Goal: Browse casually

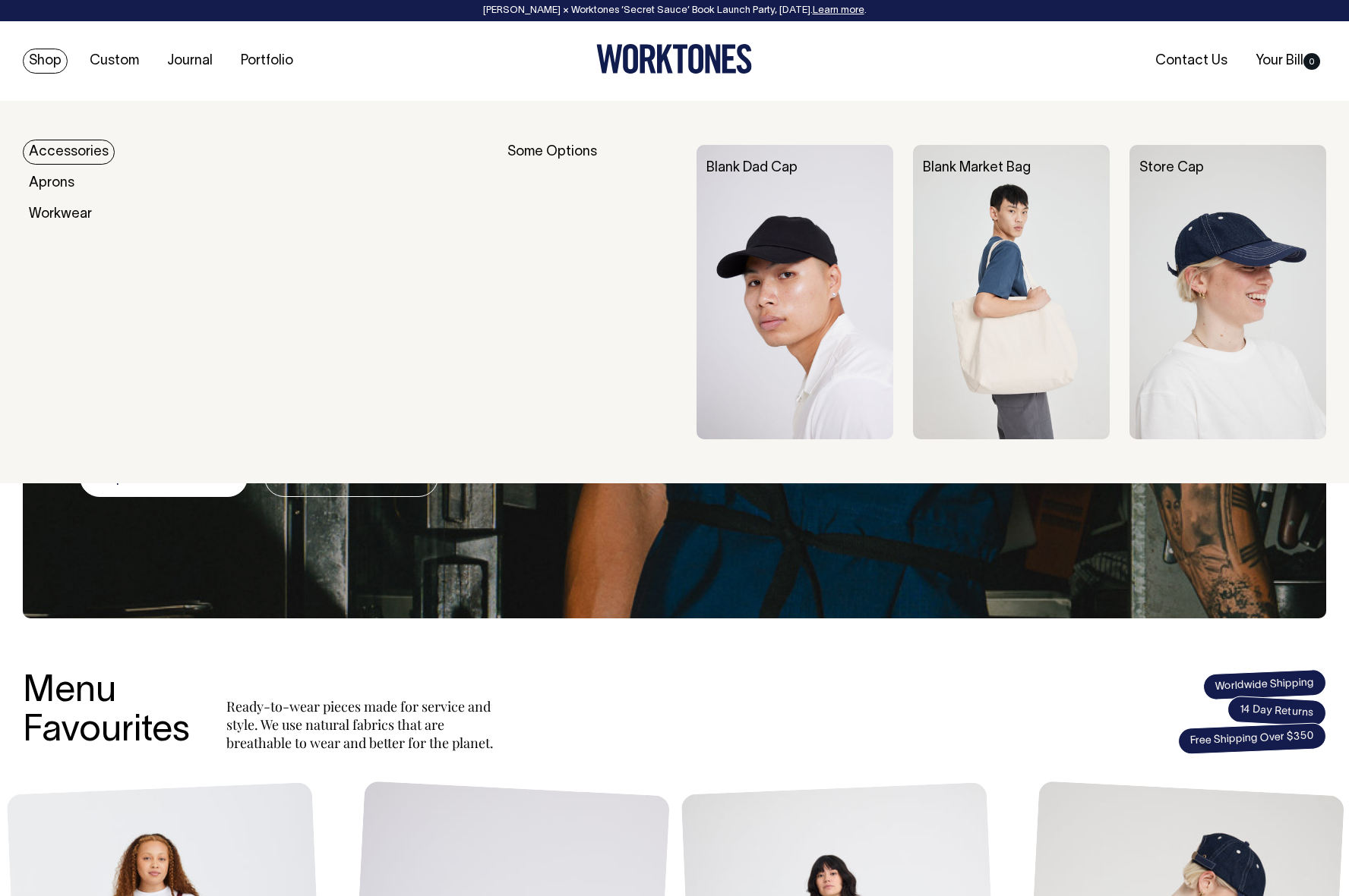
click at [47, 63] on link "Shop" at bounding box center [45, 61] width 45 height 25
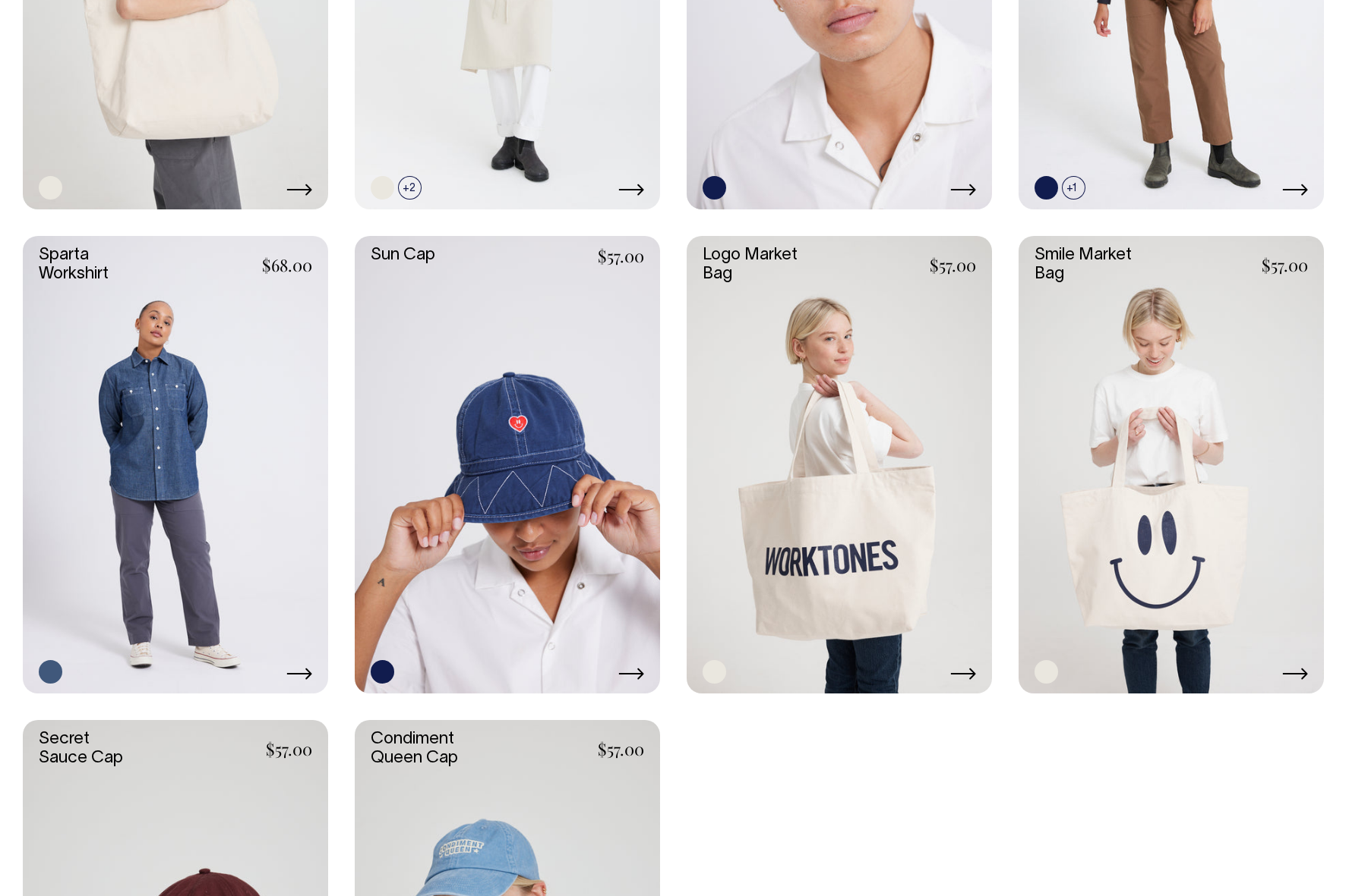
scroll to position [2941, 0]
click at [263, 392] on link at bounding box center [175, 464] width 305 height 457
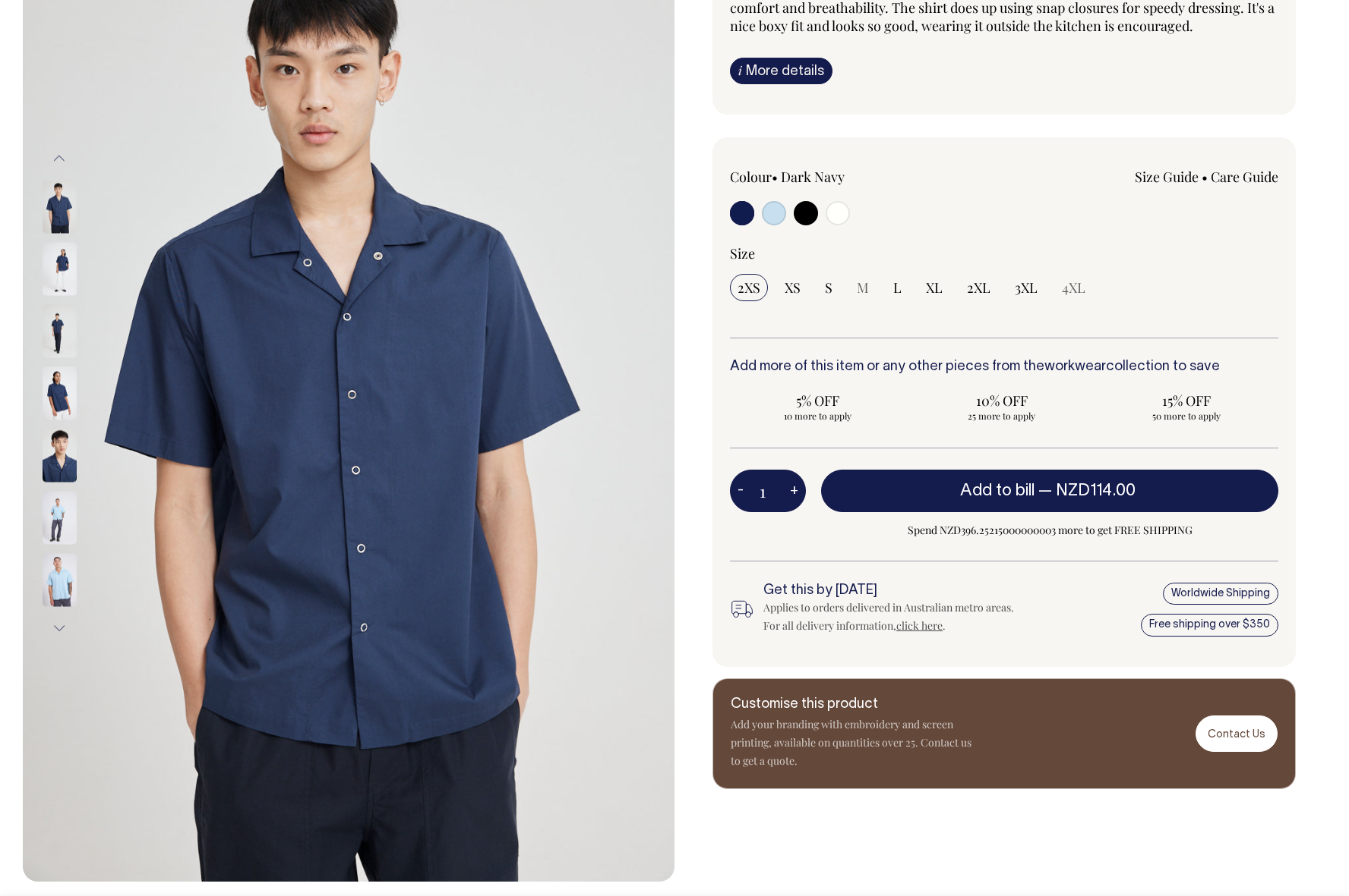
scroll to position [196, 0]
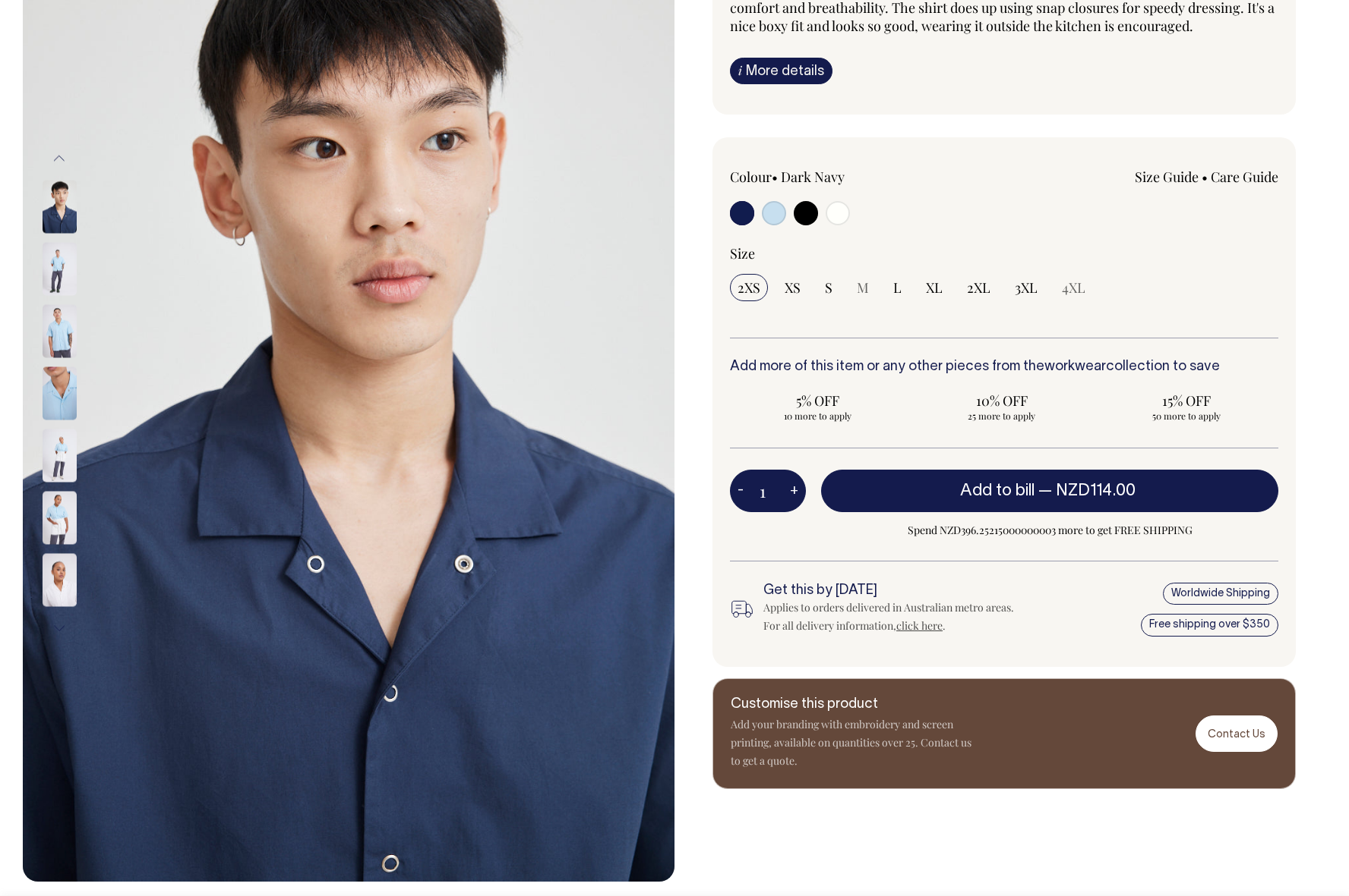
click at [57, 517] on img at bounding box center [60, 518] width 34 height 53
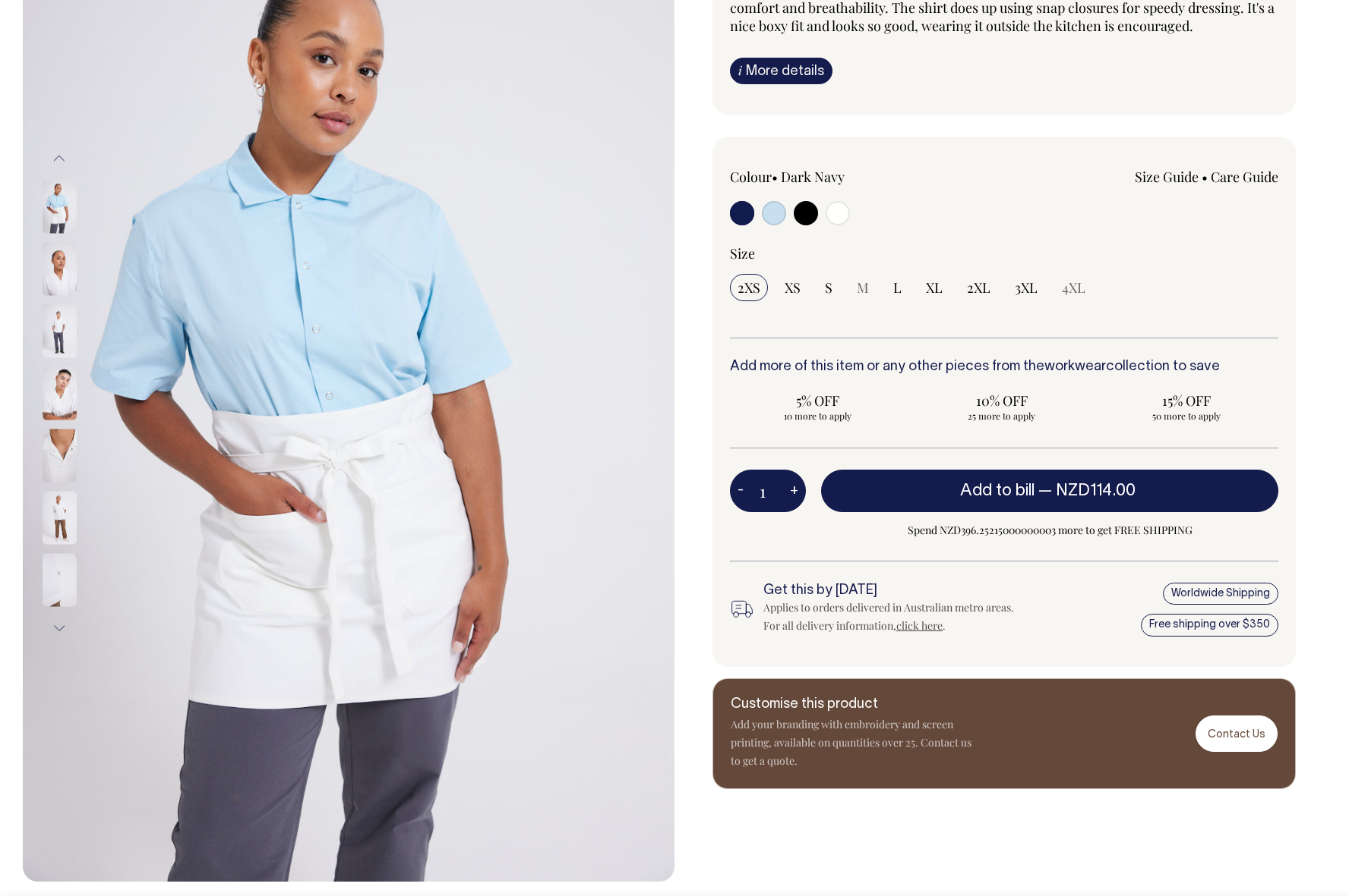
click at [45, 203] on img at bounding box center [60, 207] width 34 height 53
click at [55, 256] on img at bounding box center [60, 269] width 34 height 53
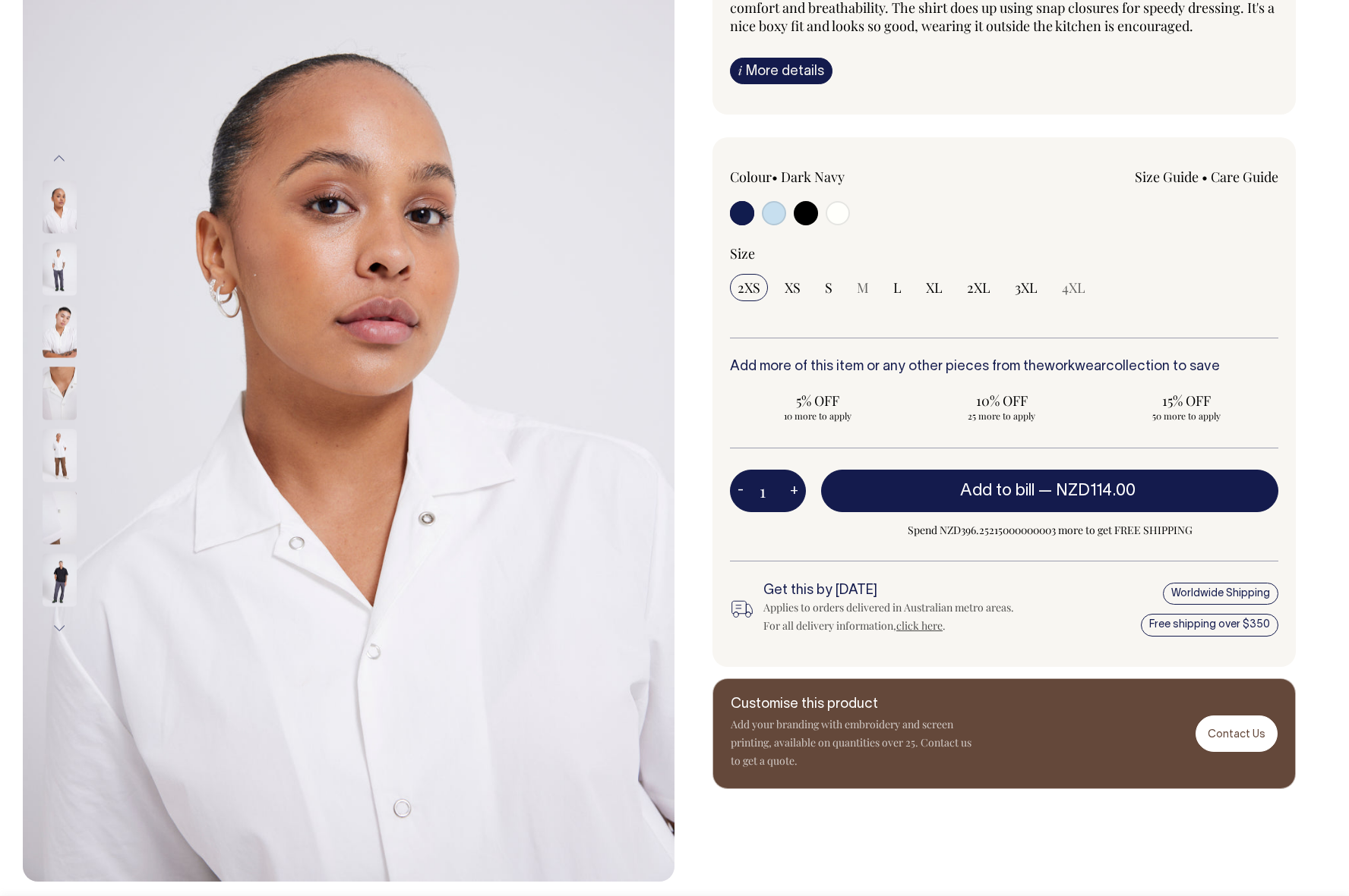
click at [60, 389] on img at bounding box center [60, 394] width 34 height 53
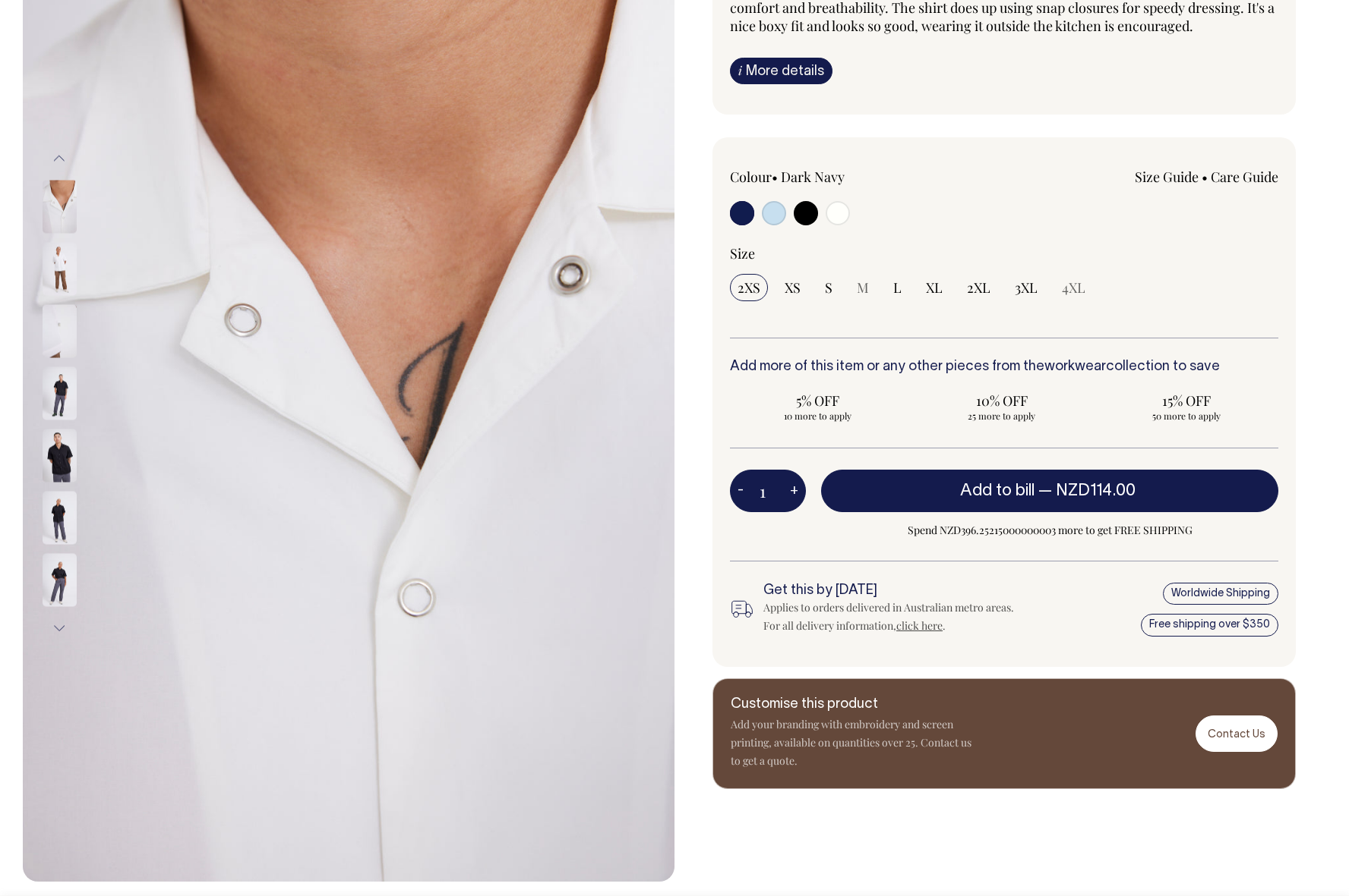
click at [54, 450] on div at bounding box center [80, 519] width 76 height 3175
click at [56, 625] on button "Next" at bounding box center [59, 628] width 22 height 34
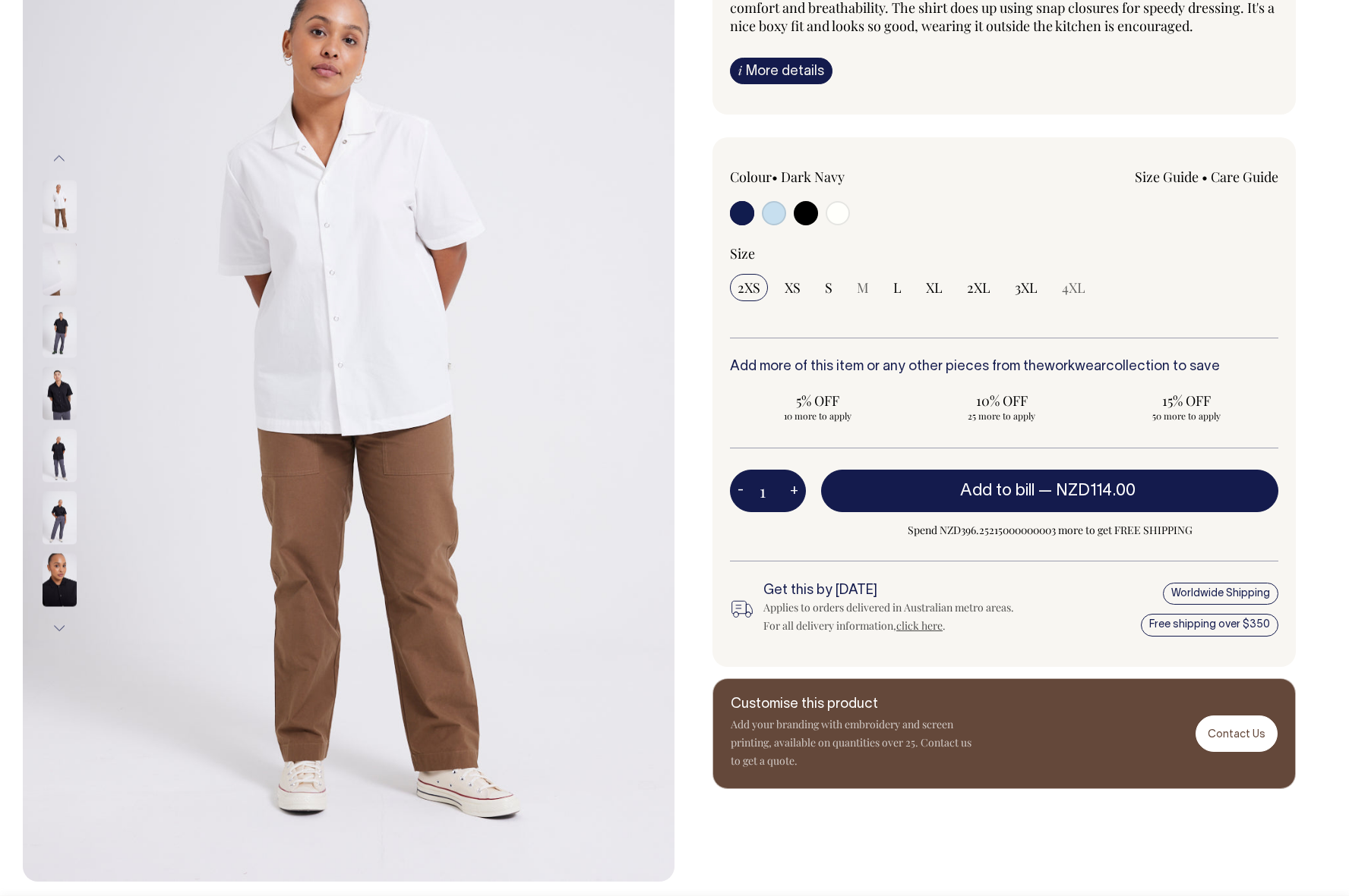
click at [58, 518] on img at bounding box center [60, 518] width 34 height 53
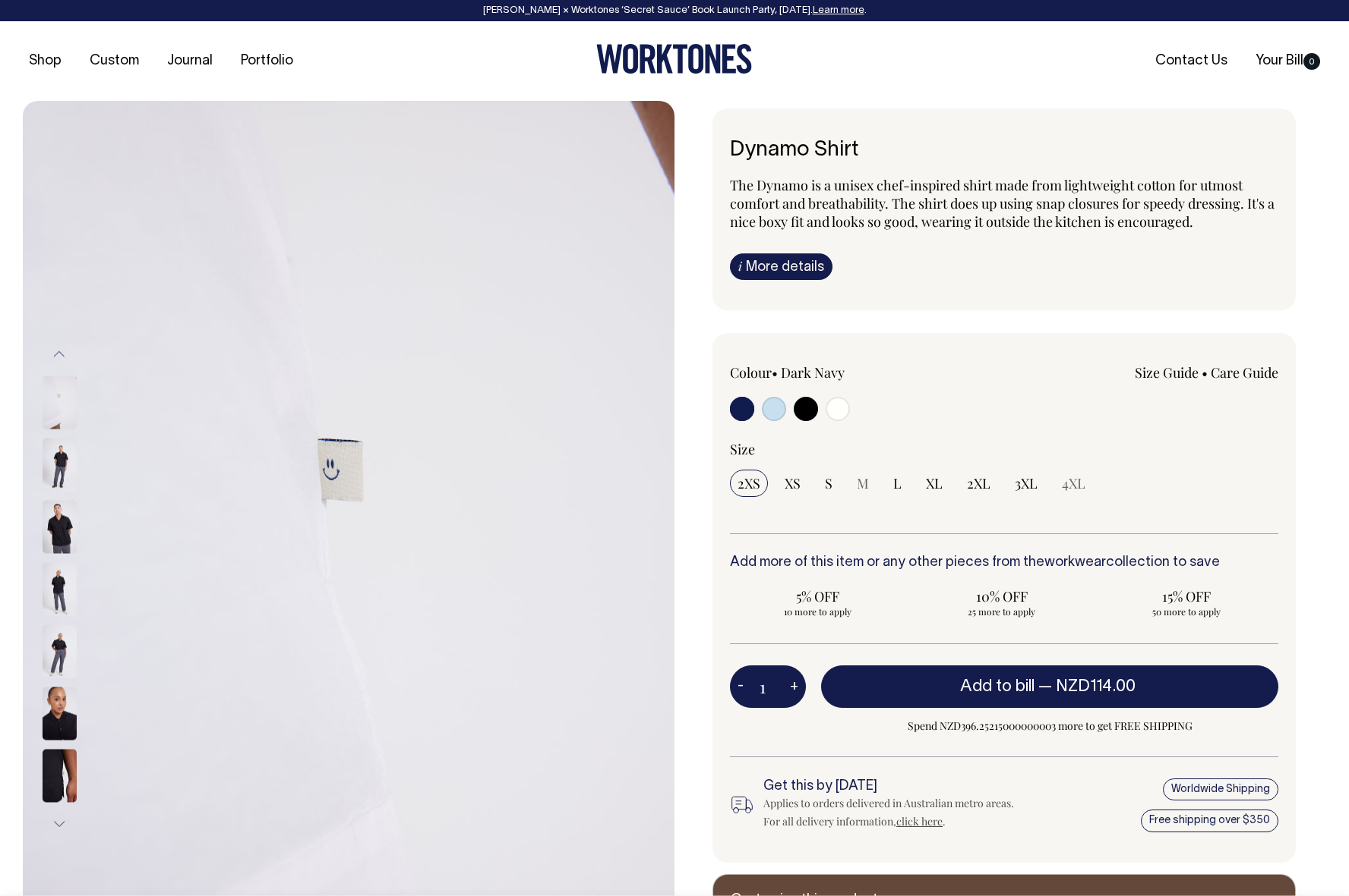
scroll to position [0, 0]
click at [743, 269] on link "i More details" at bounding box center [780, 266] width 102 height 26
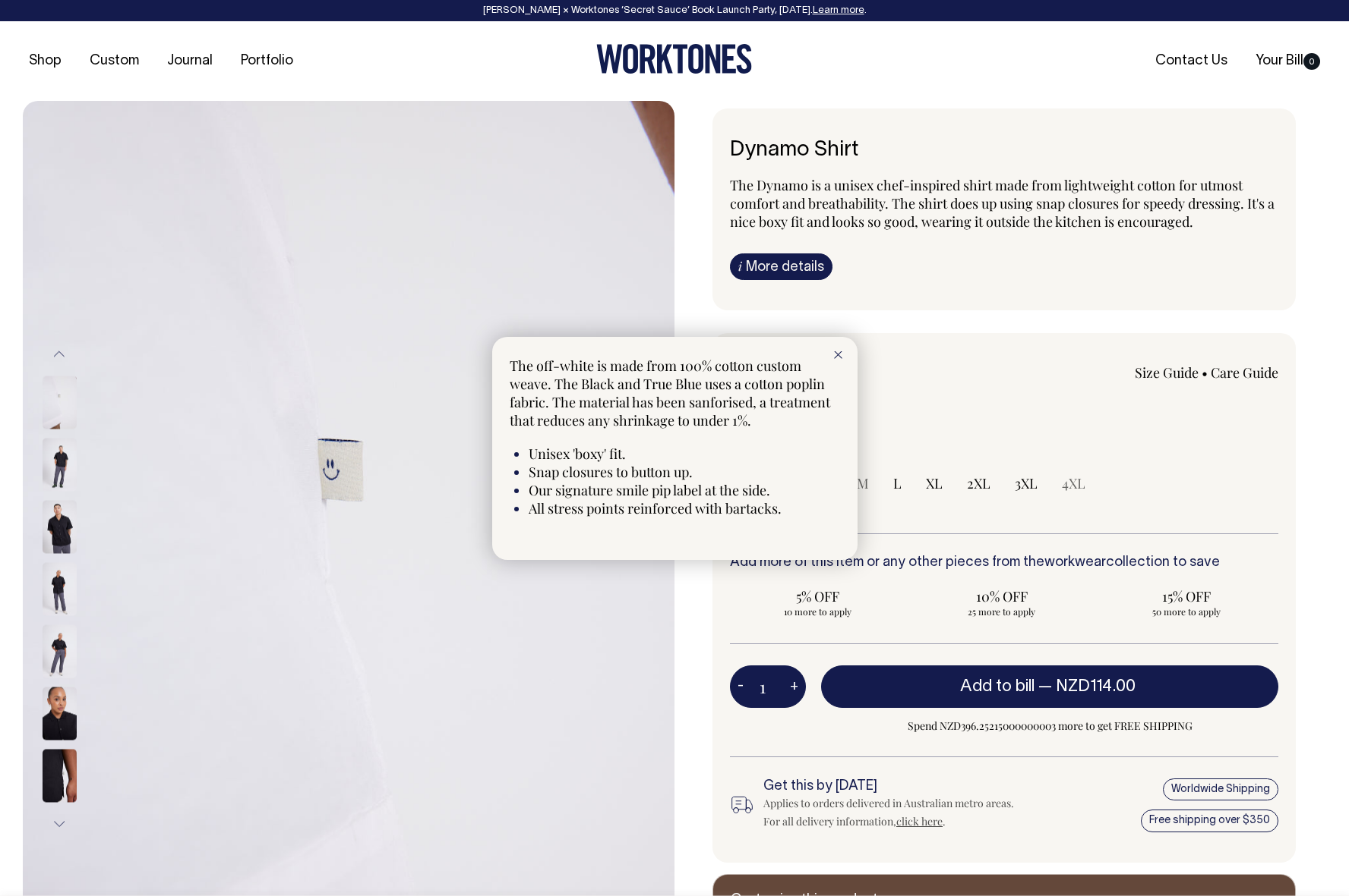
click at [1012, 266] on div at bounding box center [674, 448] width 1349 height 896
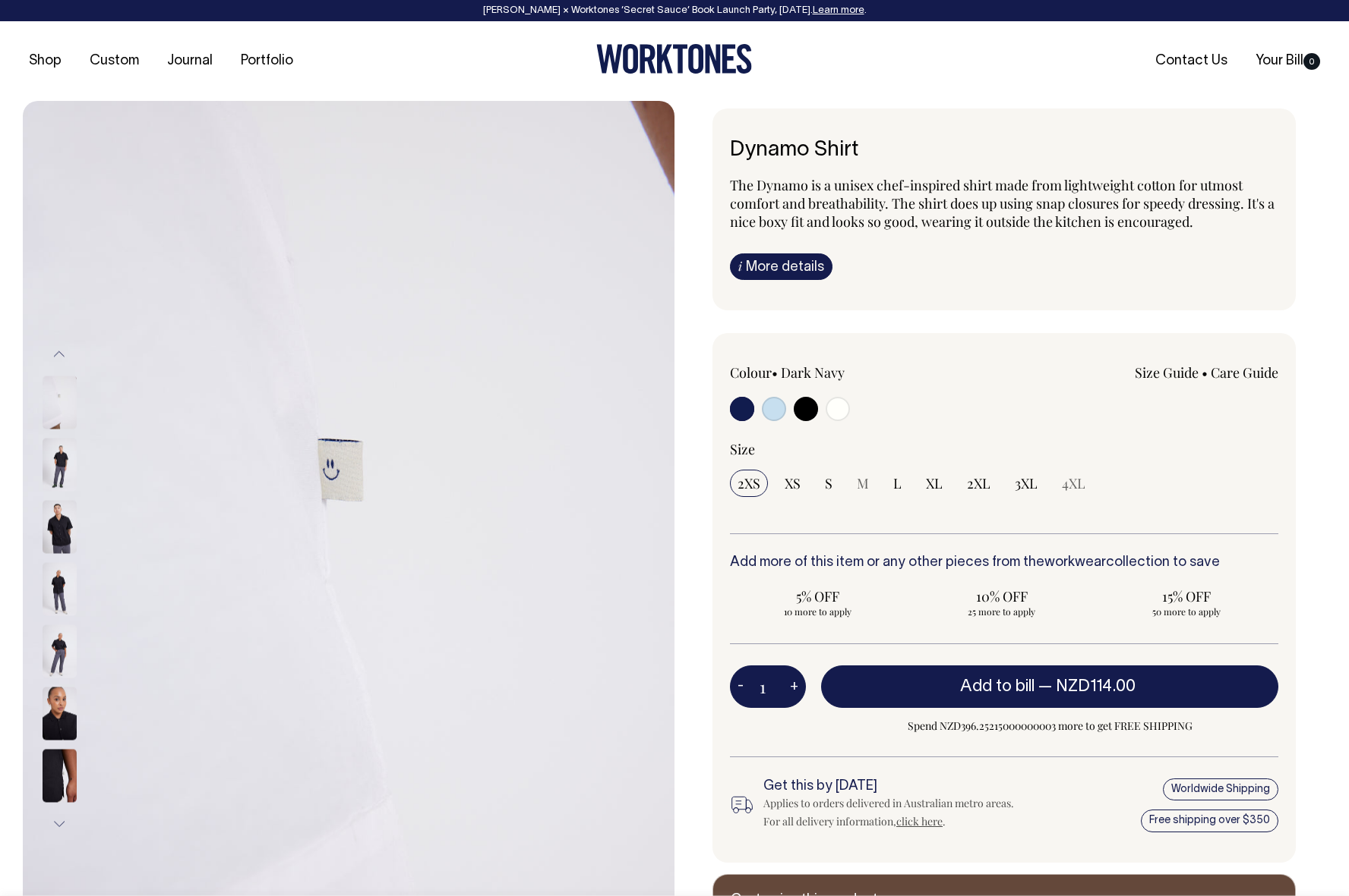
click at [804, 404] on input "radio" at bounding box center [806, 409] width 24 height 24
radio input "true"
select select "Black"
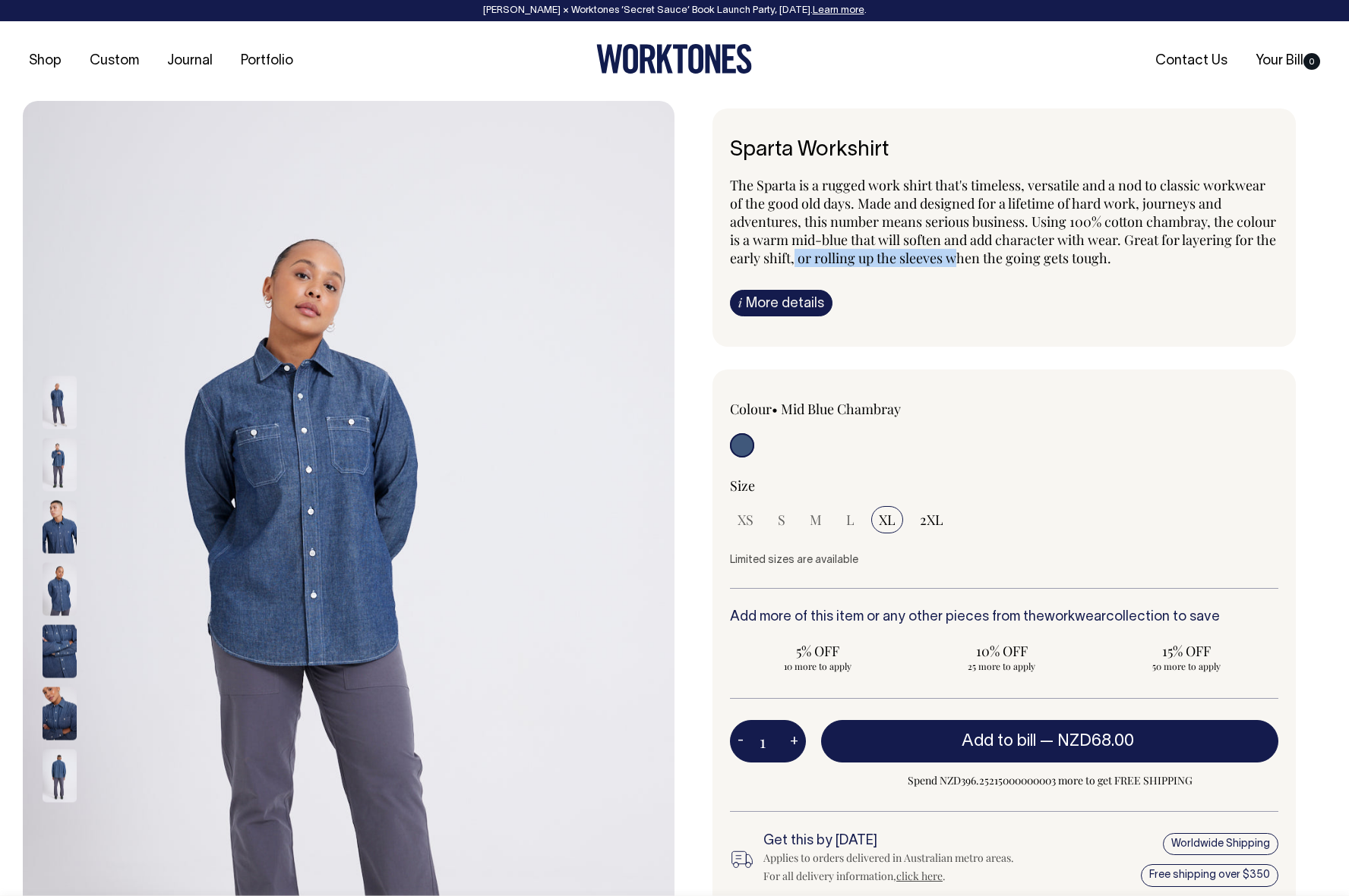
drag, startPoint x: 837, startPoint y: 252, endPoint x: 1068, endPoint y: 247, distance: 231.1
click at [1038, 250] on span "The Sparta is a rugged work shirt that's timeless, versatile and a nod to class…" at bounding box center [1003, 221] width 546 height 91
drag, startPoint x: 1069, startPoint y: 247, endPoint x: 1054, endPoint y: 246, distance: 15.0
click at [1069, 246] on span "The Sparta is a rugged work shirt that's timeless, versatile and a nod to class…" at bounding box center [1003, 221] width 546 height 91
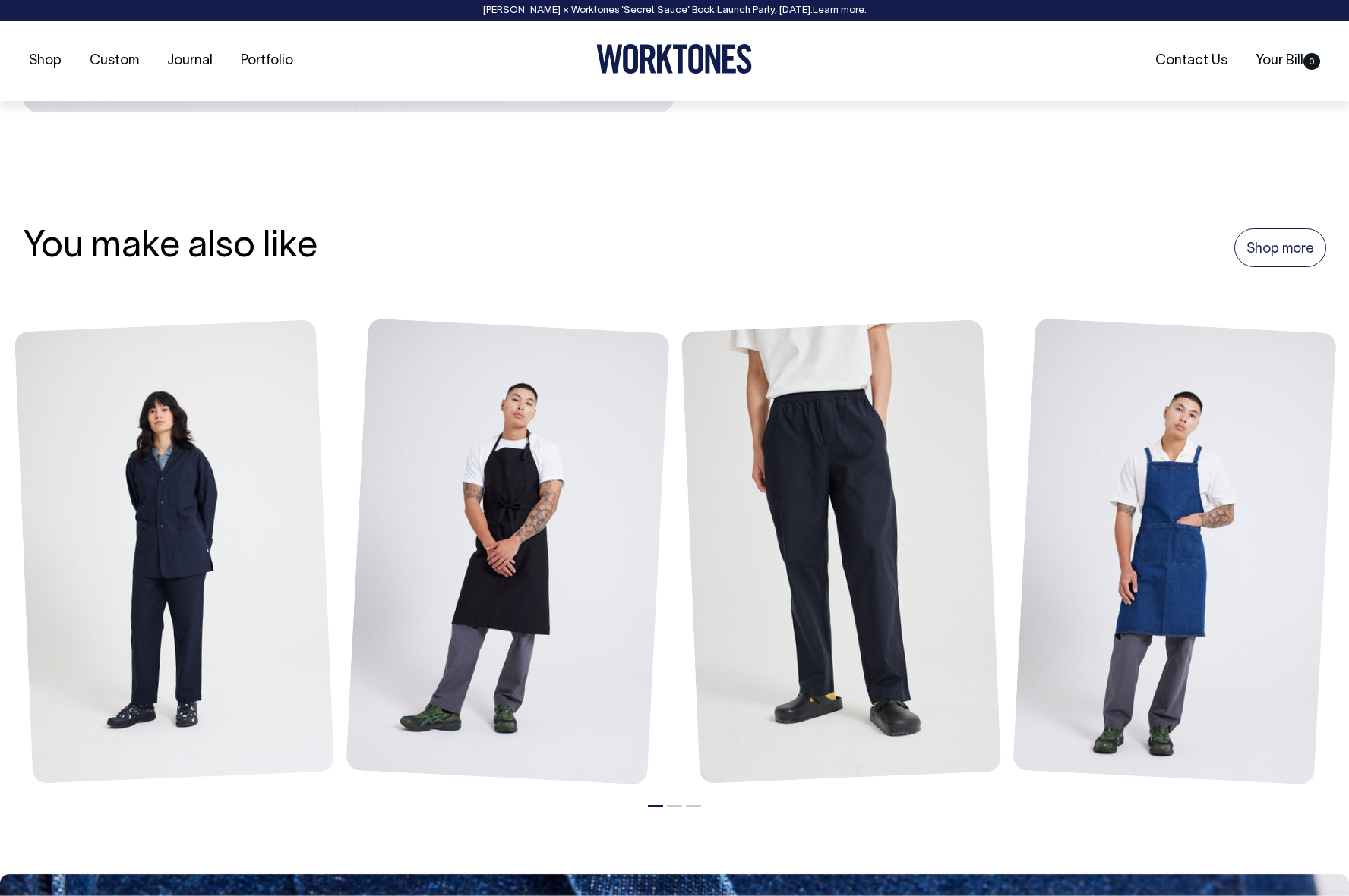
scroll to position [966, 0]
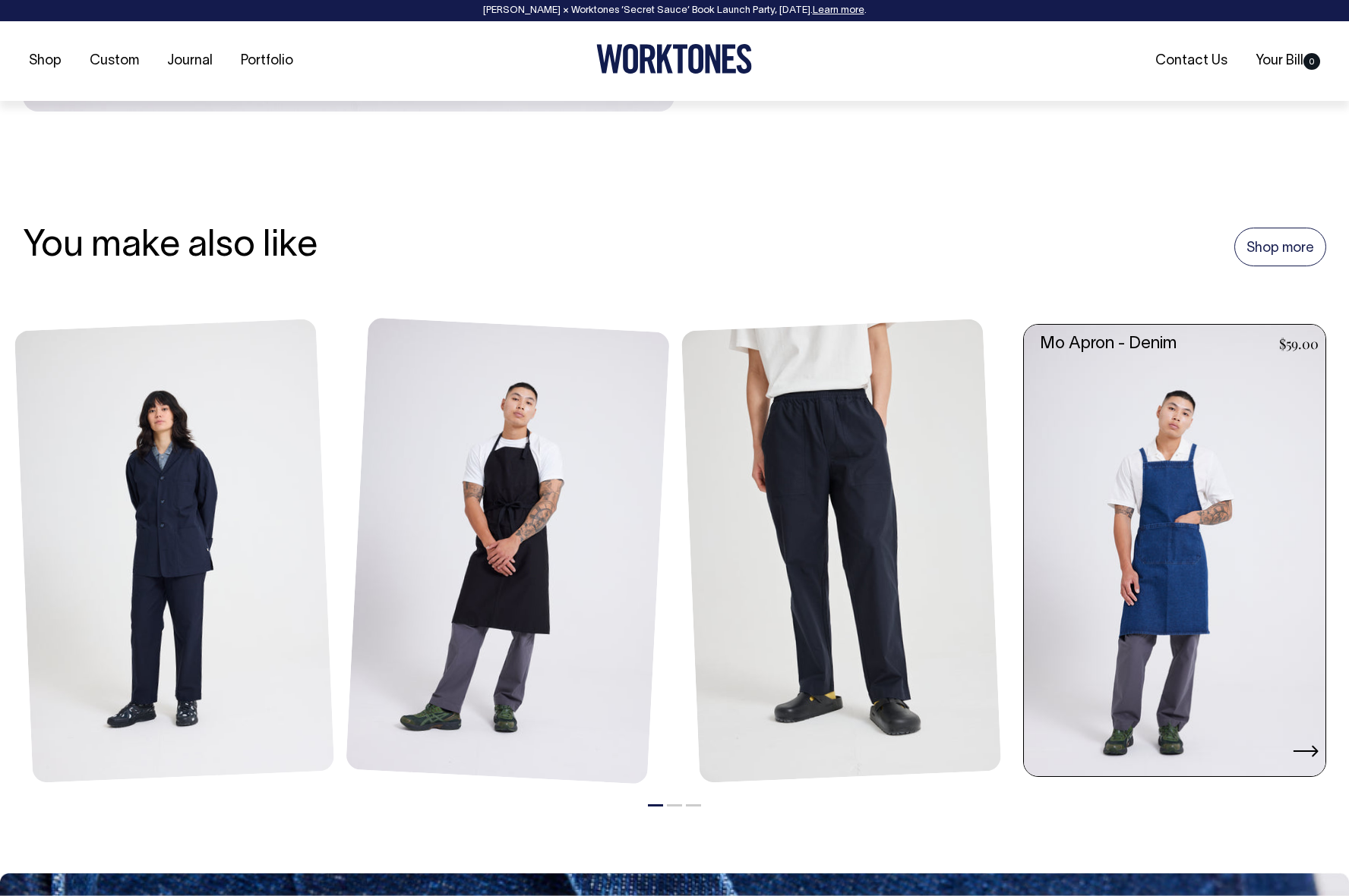
click at [1196, 416] on link at bounding box center [1178, 551] width 310 height 452
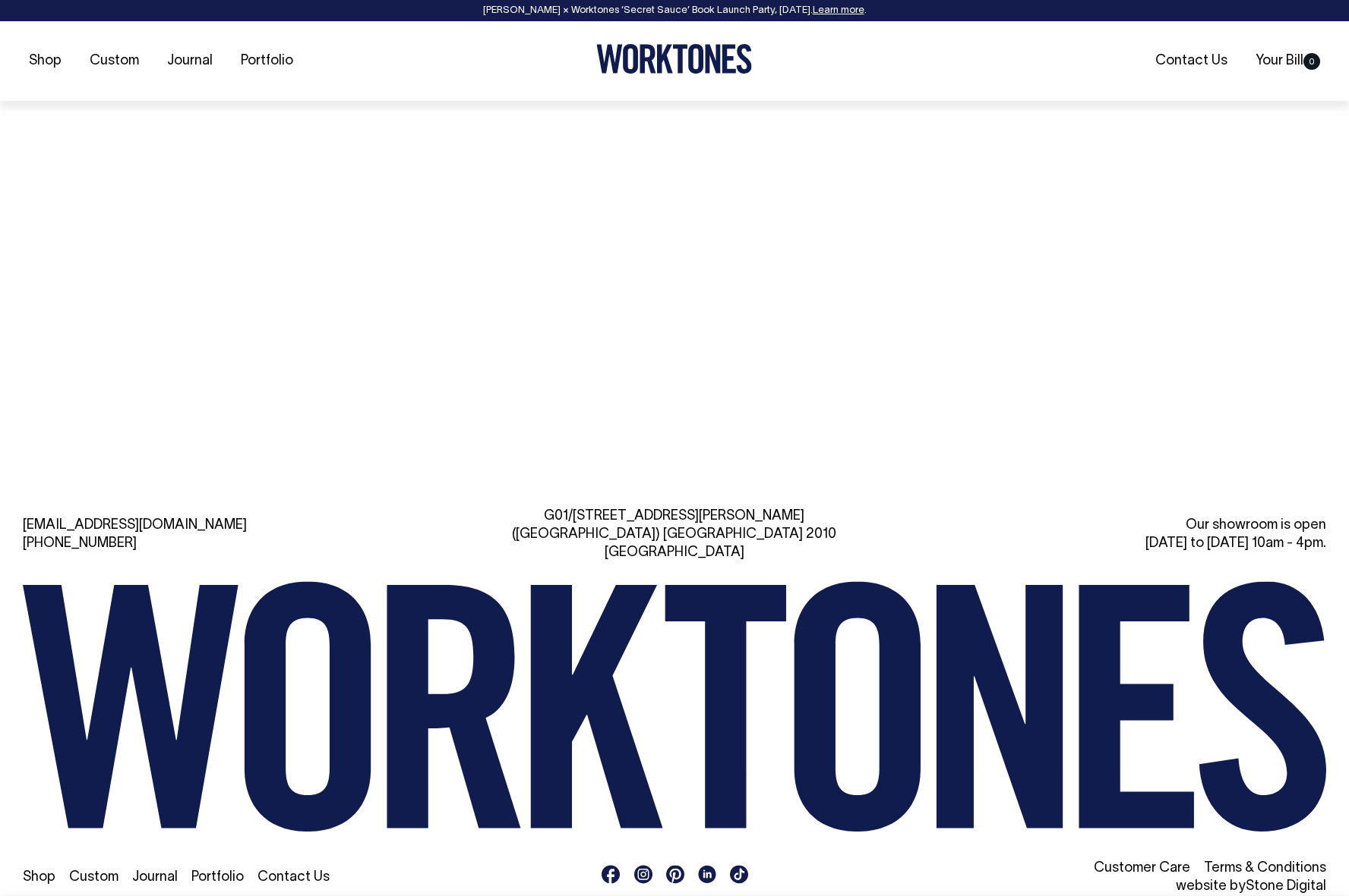
scroll to position [2262, 0]
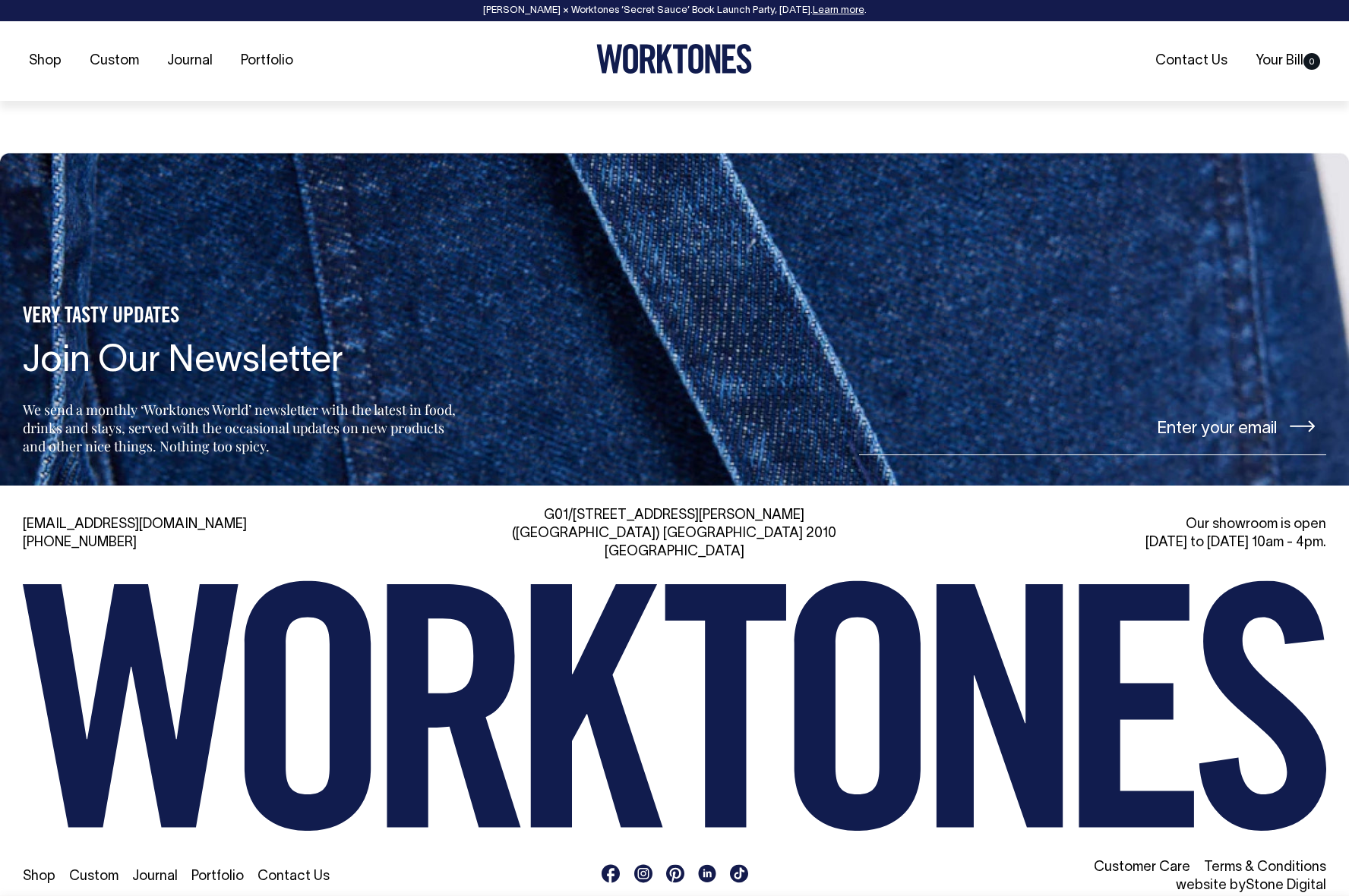
click at [1315, 879] on link "Stone Digital" at bounding box center [1286, 885] width 81 height 13
